Goal: Navigation & Orientation: Find specific page/section

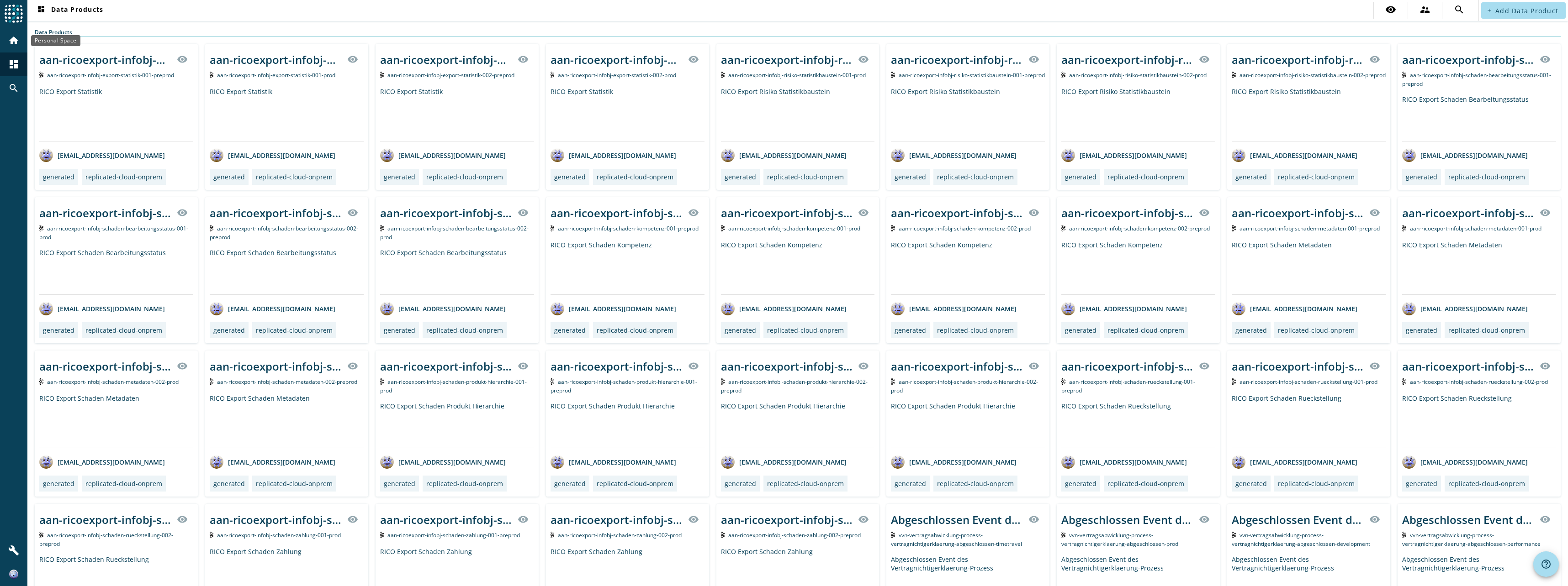
click at [13, 38] on mat-icon "home" at bounding box center [13, 40] width 11 height 11
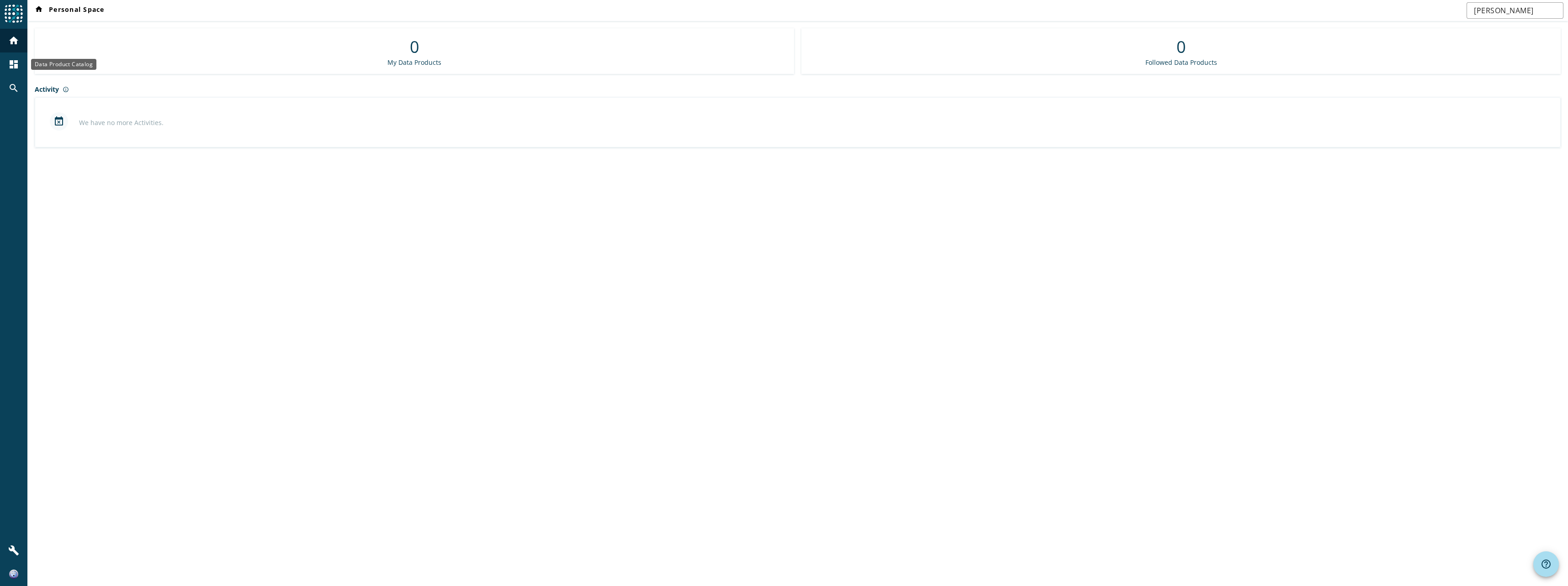
click at [17, 66] on mat-icon "dashboard" at bounding box center [13, 64] width 11 height 11
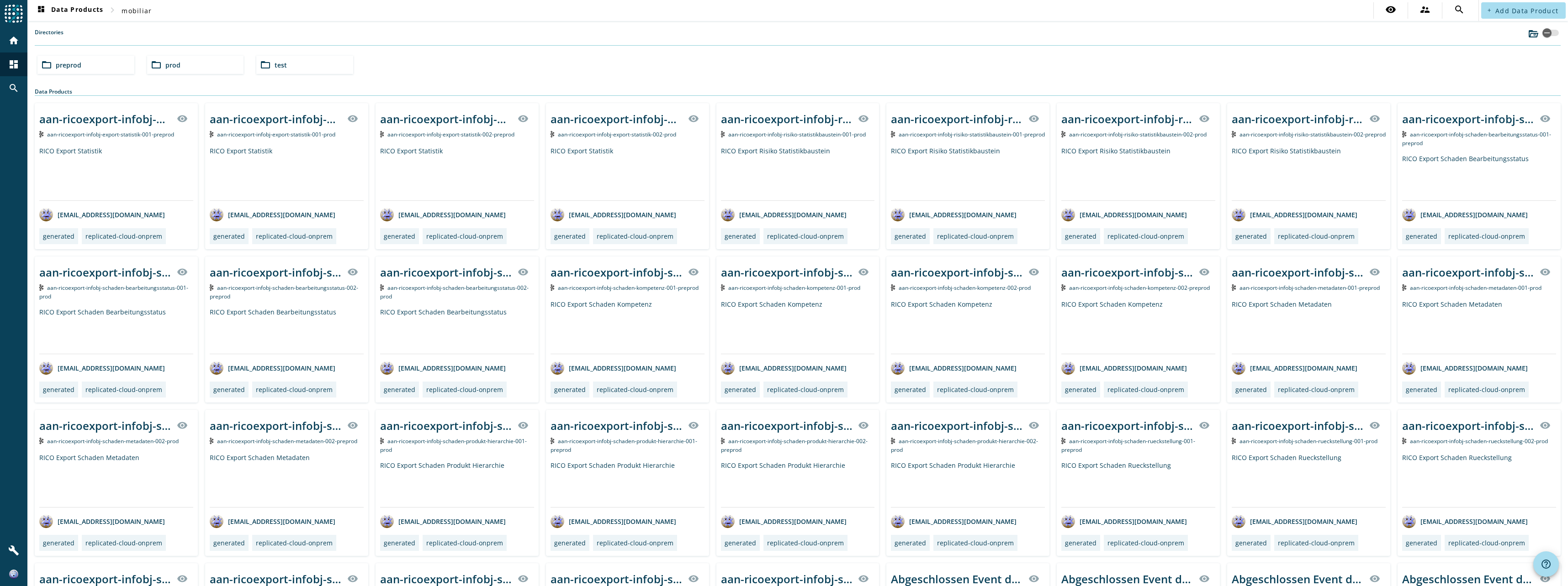
click at [105, 68] on div "folder_open preprod" at bounding box center [86, 65] width 97 height 18
